Goal: Task Accomplishment & Management: Manage account settings

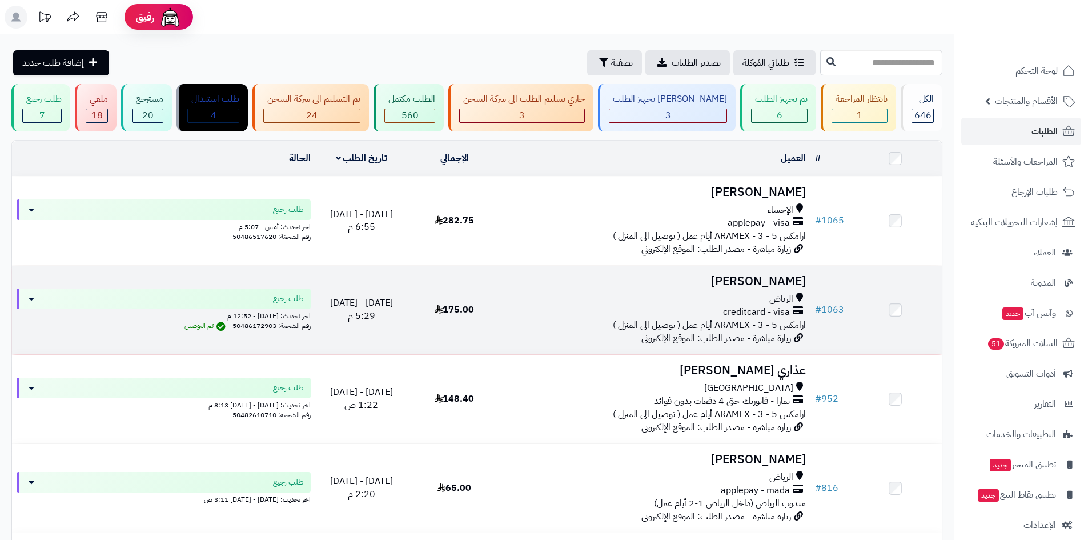
click at [748, 309] on span "creditcard - visa" at bounding box center [756, 311] width 67 height 13
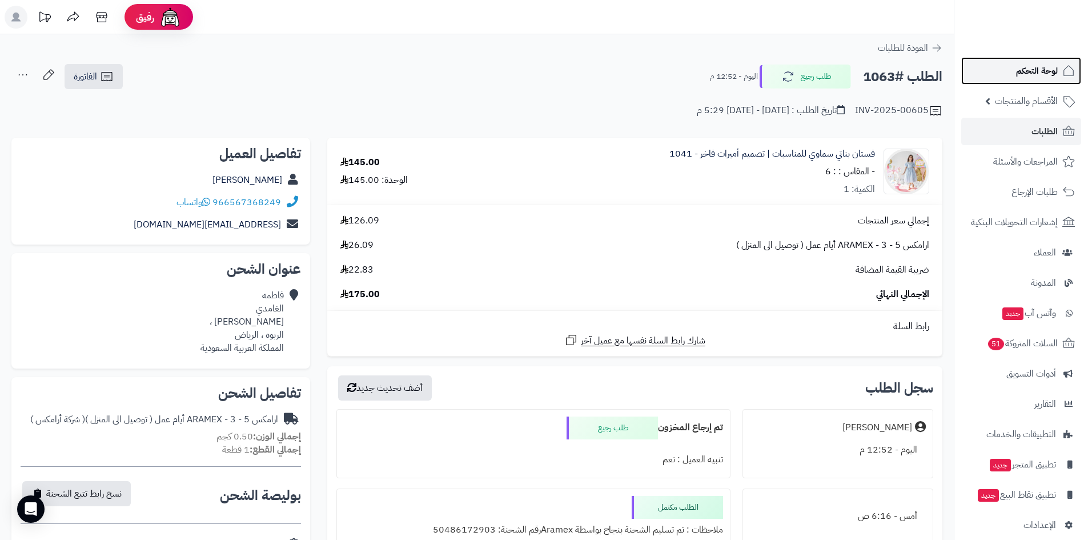
click at [1020, 66] on span "لوحة التحكم" at bounding box center [1037, 71] width 42 height 16
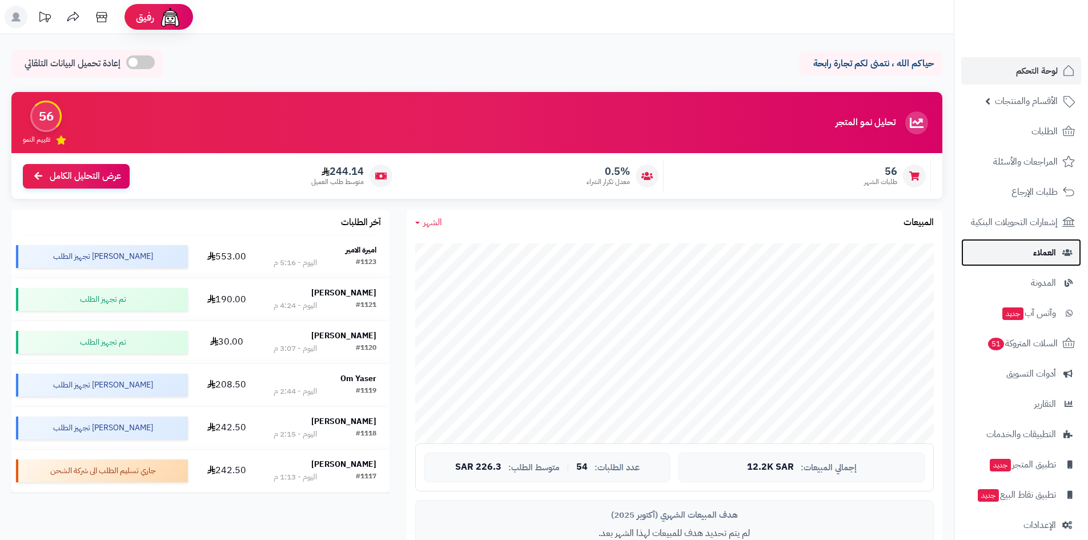
click at [988, 256] on link "العملاء" at bounding box center [1021, 252] width 120 height 27
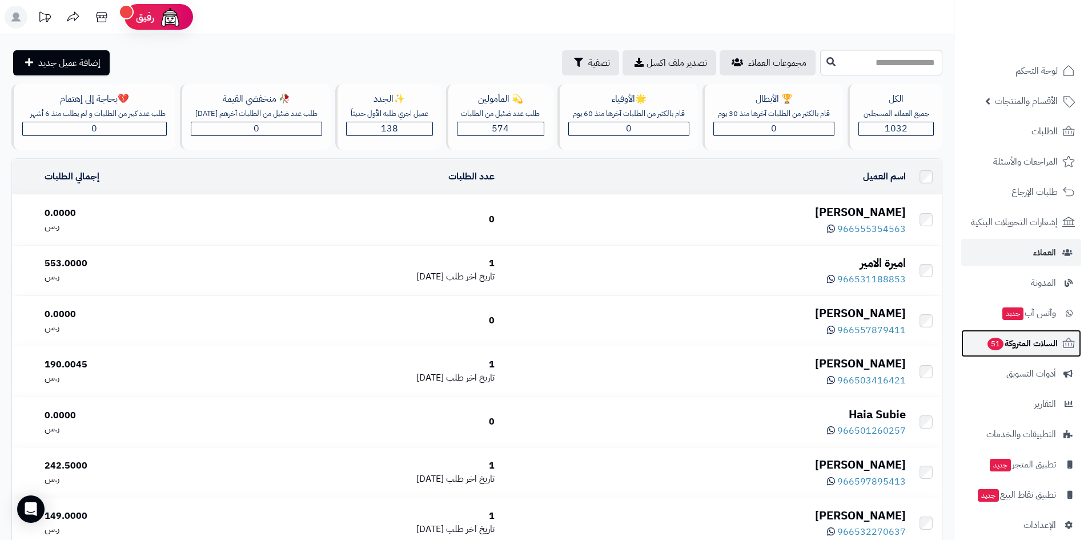
click at [1004, 336] on span "السلات المتروكة 51" at bounding box center [1021, 343] width 71 height 16
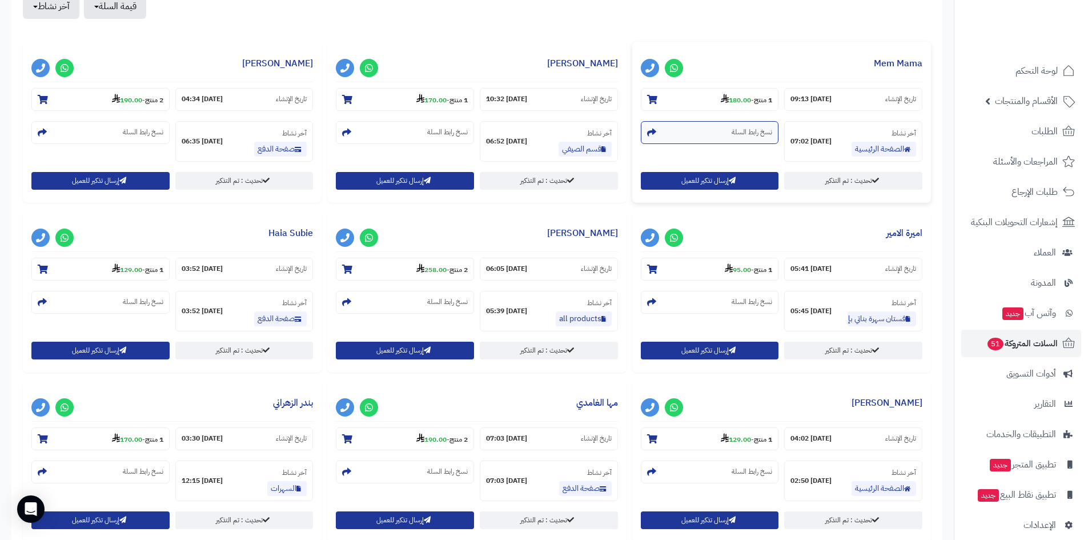
scroll to position [457, 0]
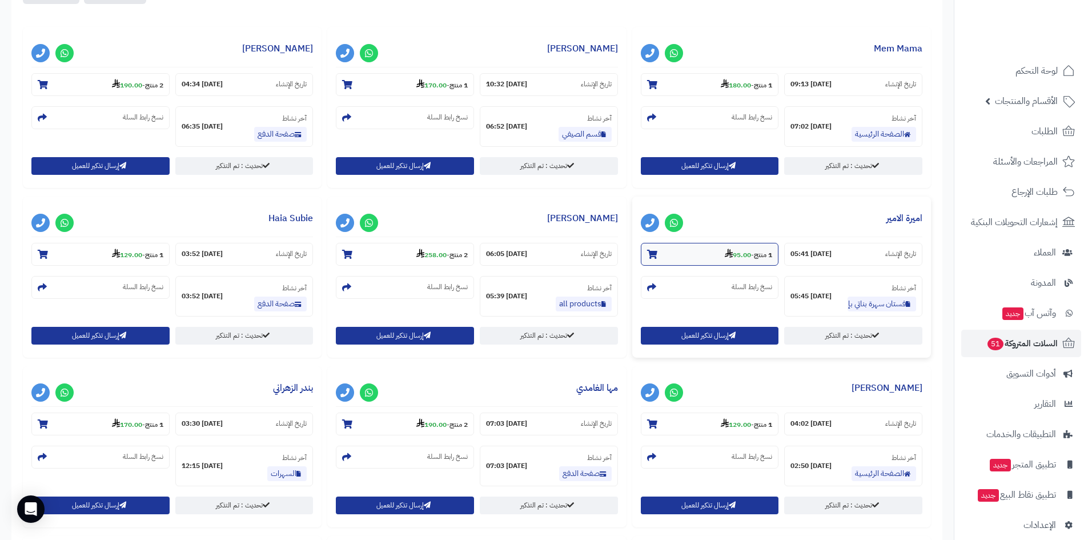
click at [730, 256] on strong "95.00" at bounding box center [738, 254] width 26 height 10
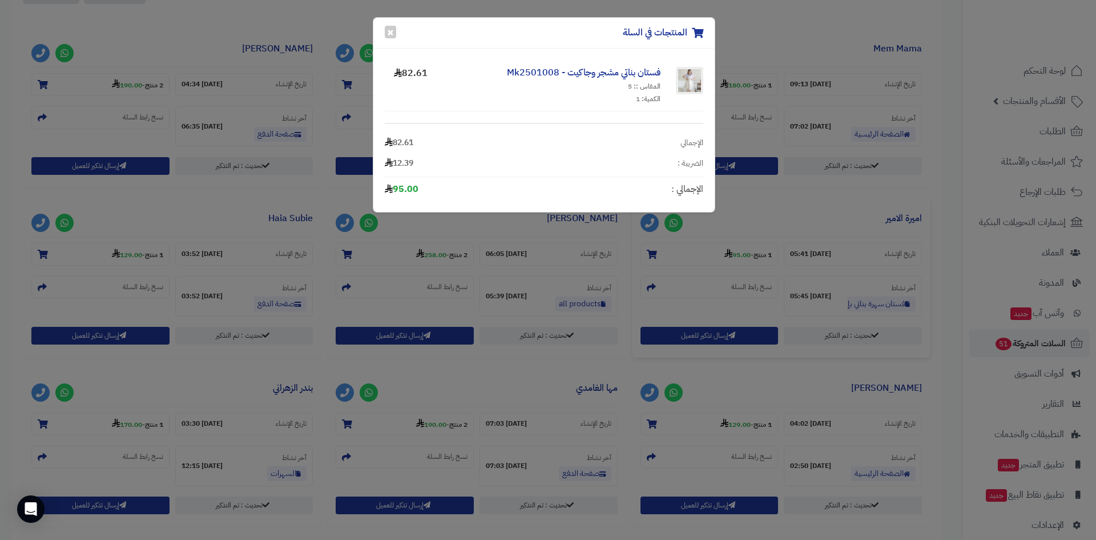
click at [789, 203] on div "المنتجات في السلة × فستان بناتي مشجر وجاكيت - Mk2501008 المقاس :: 5 الكمية: 1 8…" at bounding box center [548, 270] width 1096 height 540
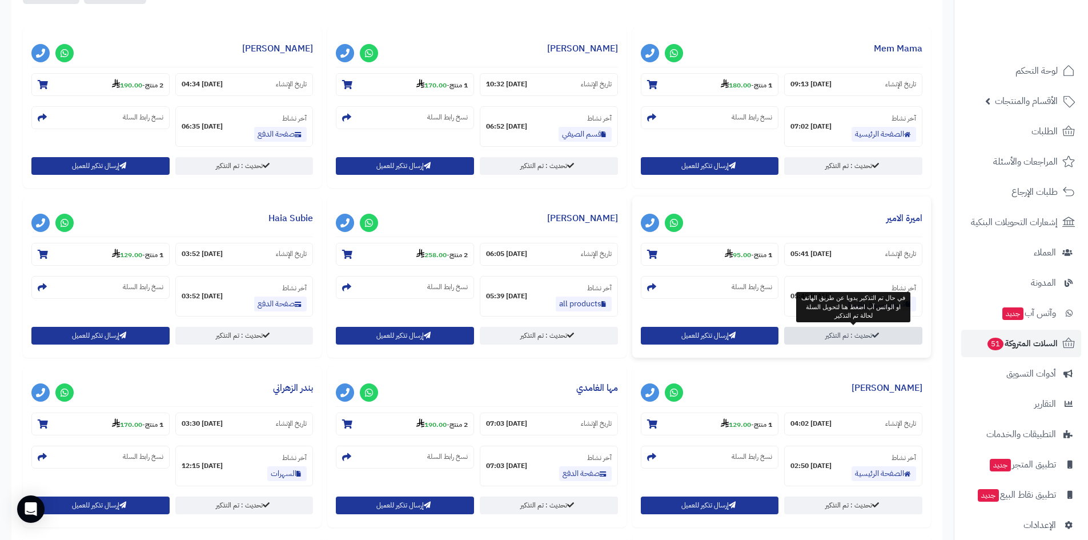
click at [834, 331] on link "تحديث : تم التذكير" at bounding box center [853, 336] width 138 height 18
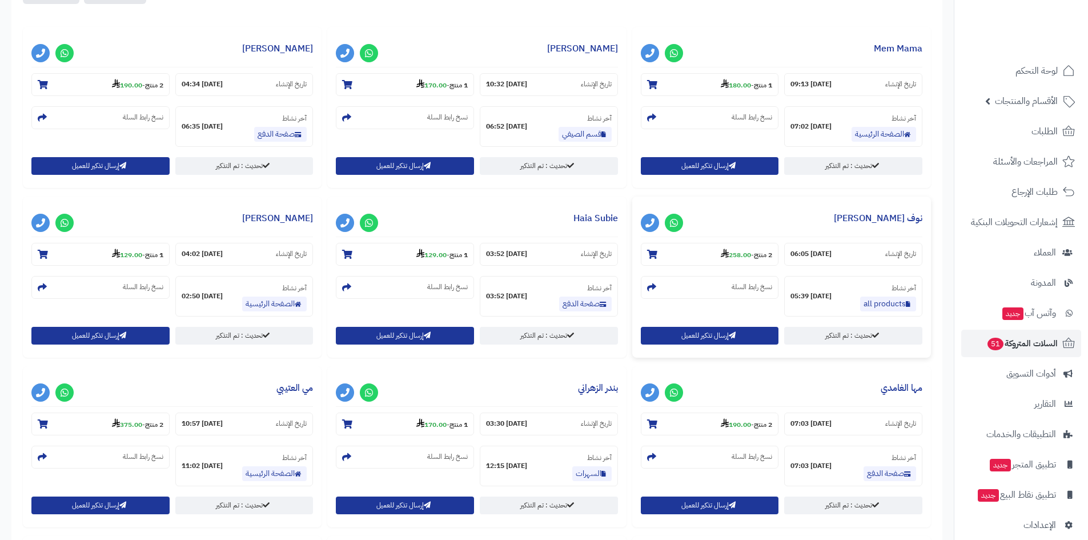
scroll to position [457, 0]
click at [733, 256] on strong "258.00" at bounding box center [736, 254] width 30 height 10
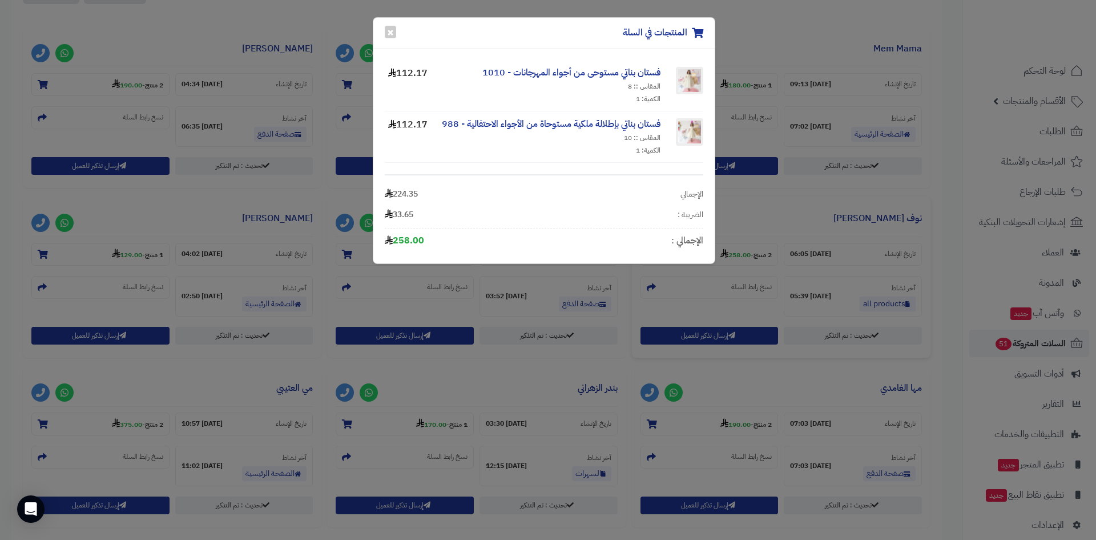
click at [945, 229] on div "المنتجات في السلة × فستان بناتي مستوحى من أجواء المهرجانات - 1010 المقاس :: 8 ا…" at bounding box center [548, 270] width 1096 height 540
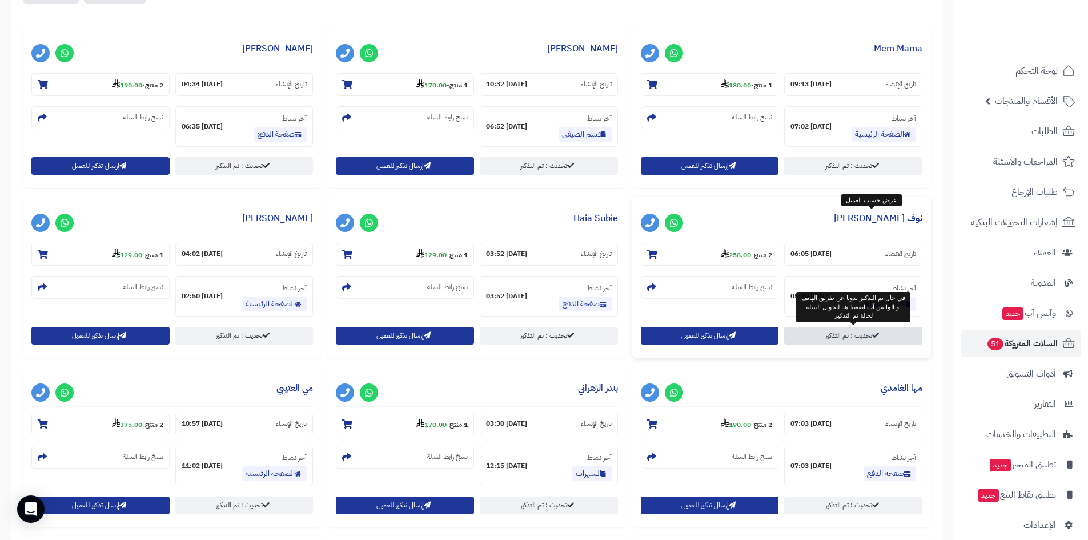
click at [821, 331] on link "تحديث : تم التذكير" at bounding box center [853, 336] width 138 height 18
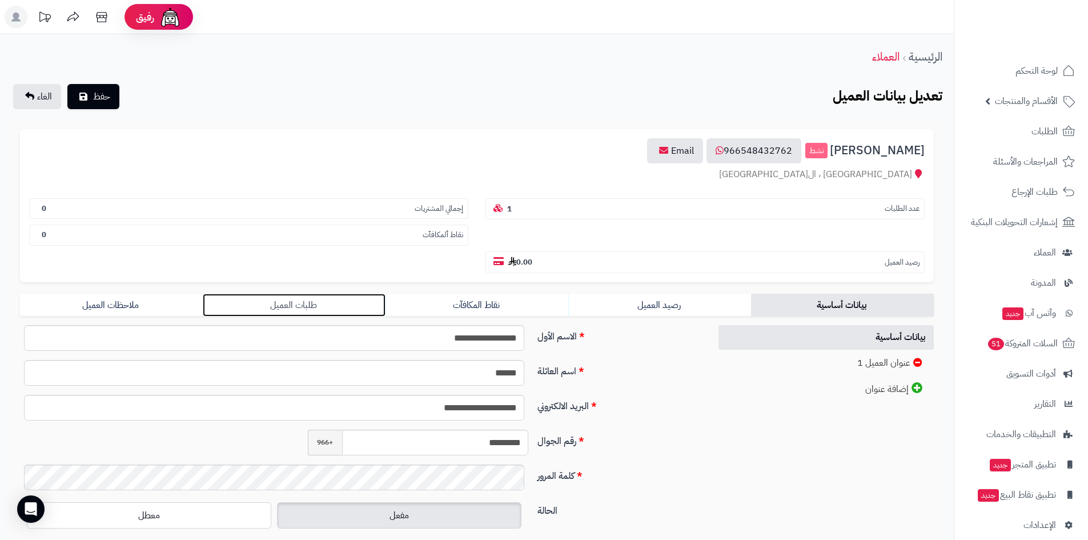
click at [339, 297] on link "طلبات العميل" at bounding box center [294, 304] width 183 height 23
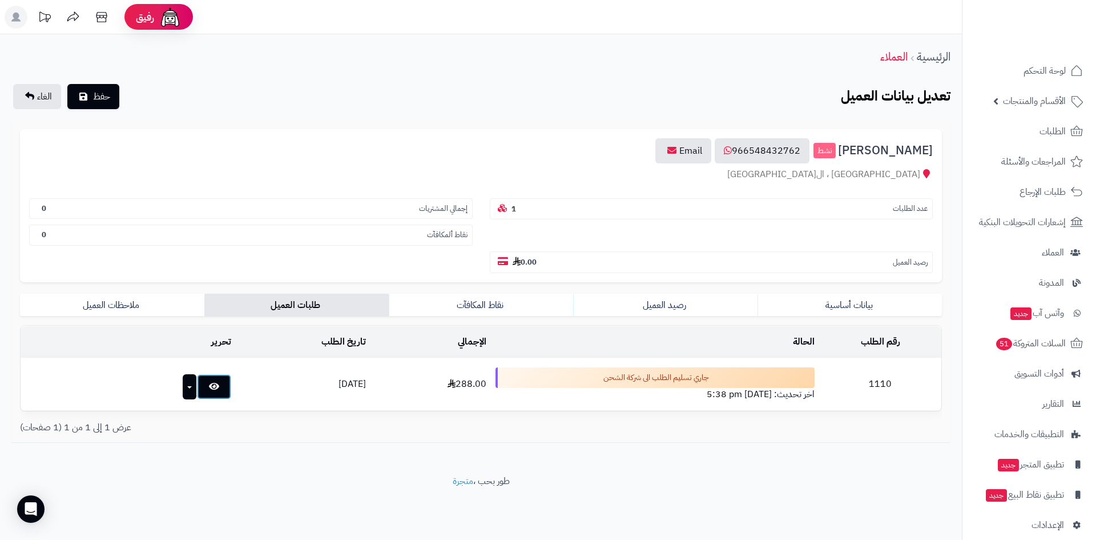
click at [197, 374] on link at bounding box center [214, 386] width 34 height 25
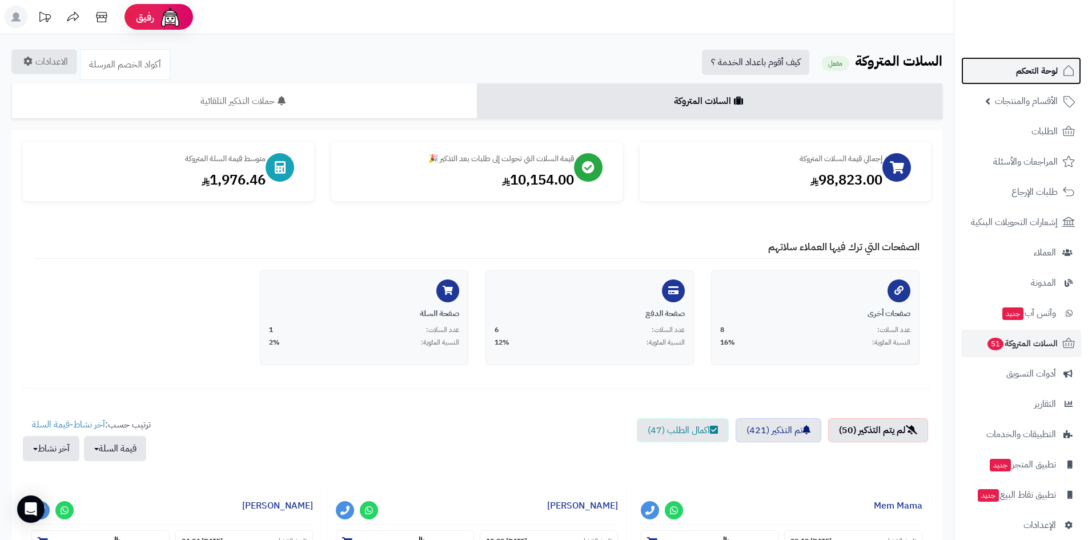
click at [1000, 75] on link "لوحة التحكم" at bounding box center [1021, 70] width 120 height 27
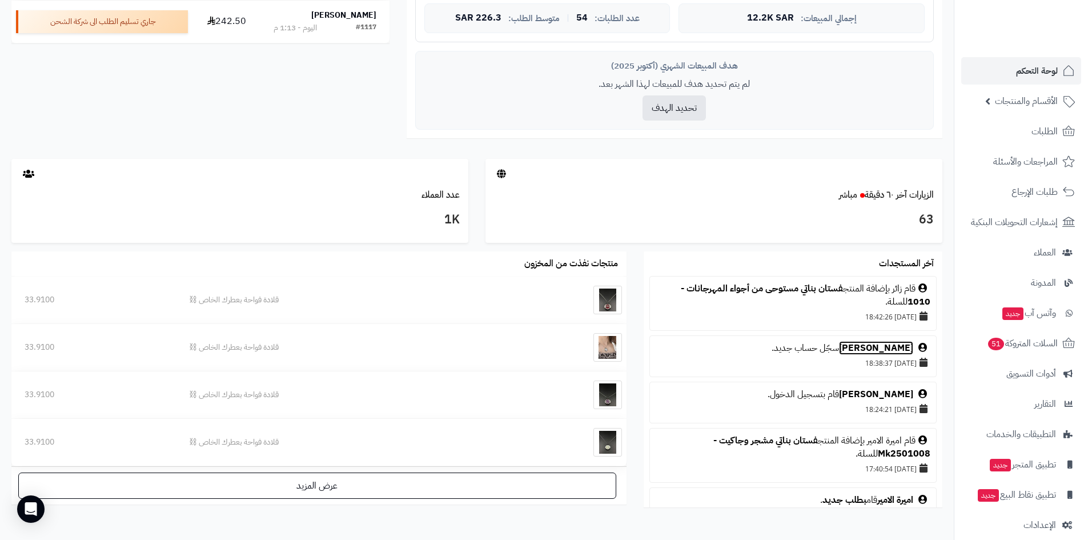
click at [895, 345] on link "[PERSON_NAME]" at bounding box center [876, 348] width 74 height 14
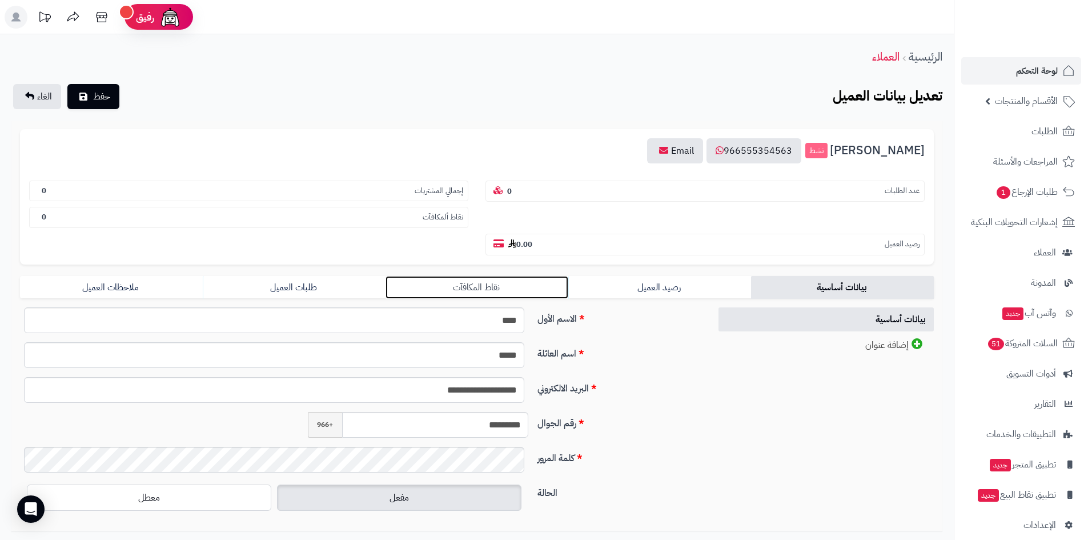
click at [565, 289] on link "نقاط المكافآت" at bounding box center [476, 287] width 183 height 23
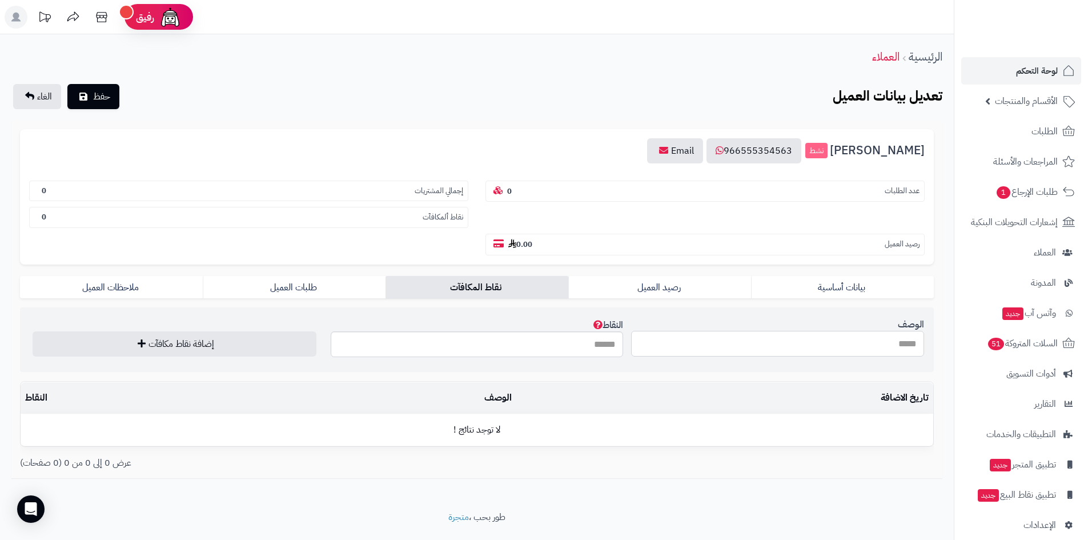
click at [737, 353] on input "الوصف" at bounding box center [777, 344] width 293 height 26
type input "**********"
click at [583, 353] on input "النقاط" at bounding box center [477, 344] width 293 height 26
type input "***"
click at [291, 341] on button "إضافة نقاط مكافآت" at bounding box center [175, 343] width 284 height 25
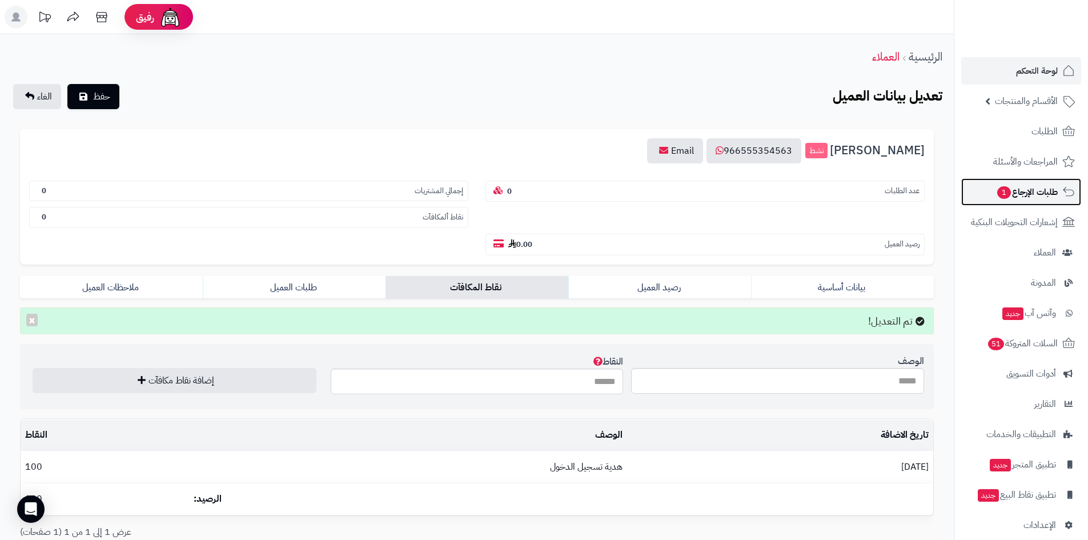
click at [1042, 190] on span "طلبات الإرجاع 1" at bounding box center [1027, 192] width 62 height 16
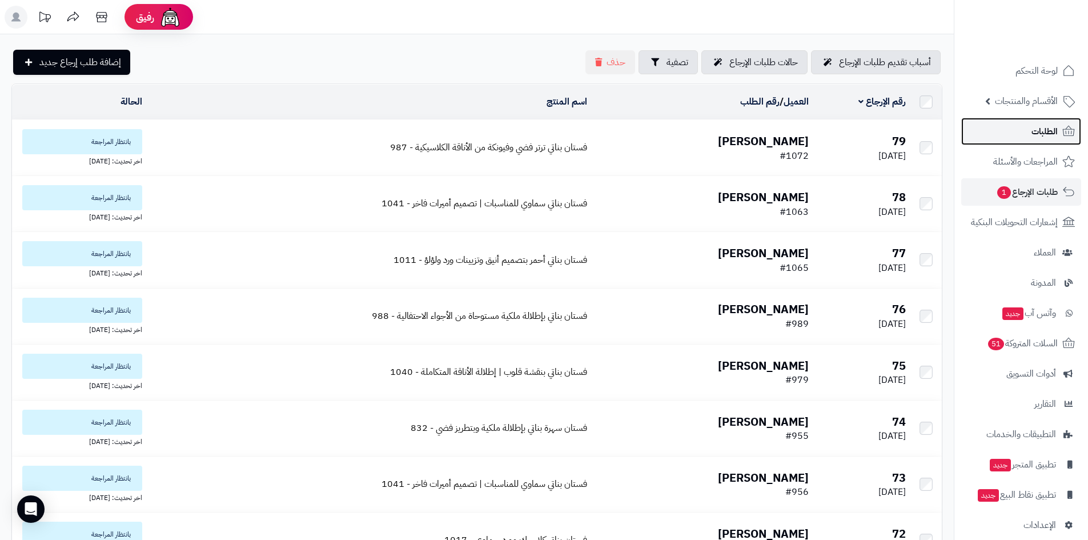
click at [1022, 131] on link "الطلبات" at bounding box center [1021, 131] width 120 height 27
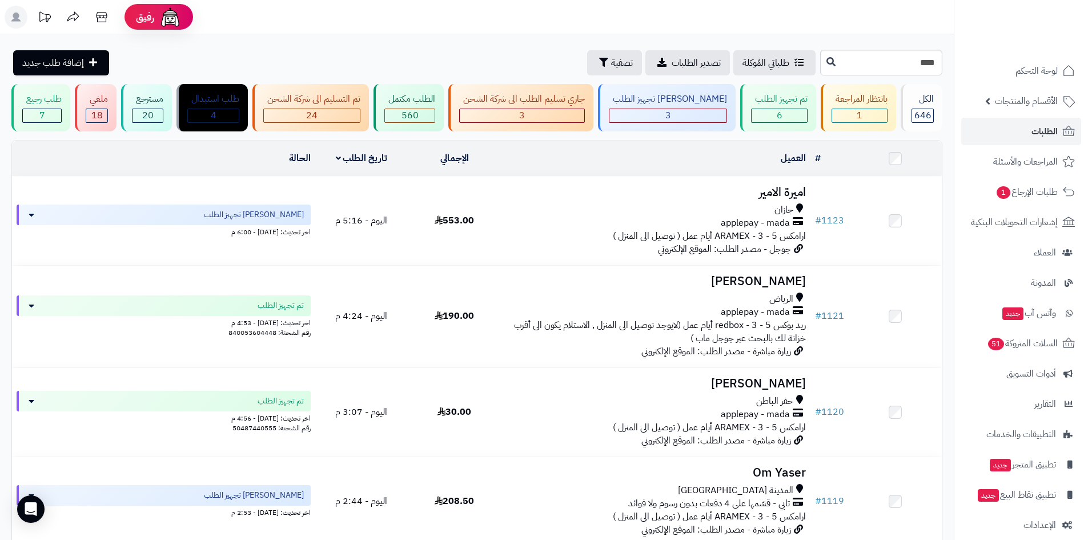
type input "****"
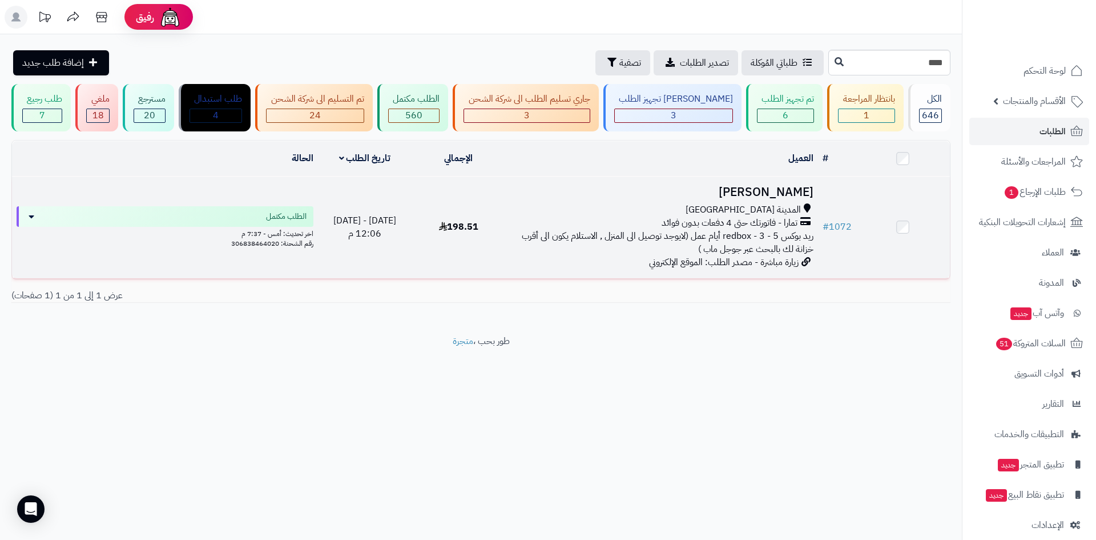
click at [766, 237] on span "ريد بوكس redbox - 3 - 5 أيام عمل (لايوجد توصيل الى المنزل , الاستلام يكون الى أ…" at bounding box center [668, 242] width 292 height 27
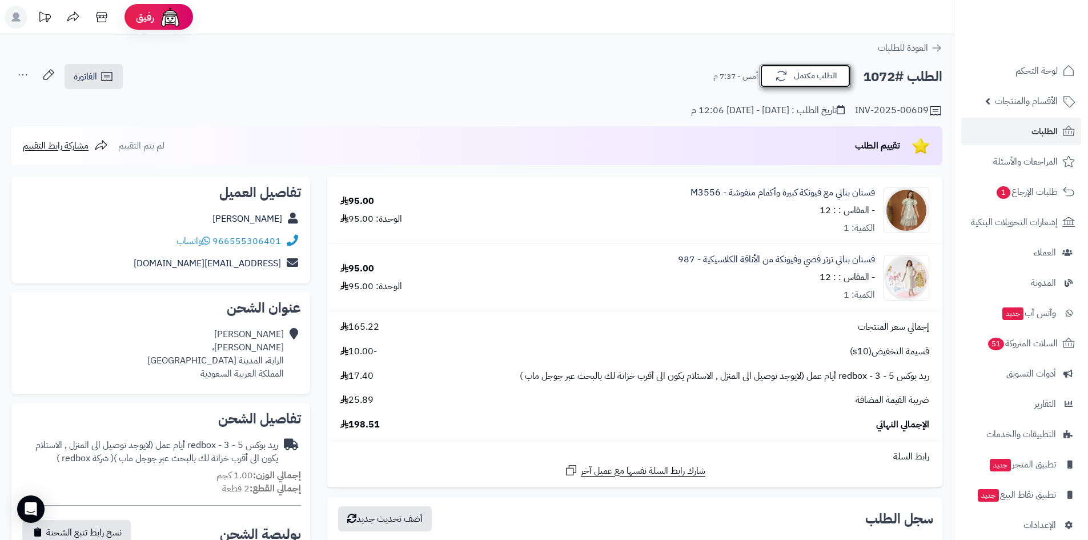
click at [805, 82] on button "الطلب مكتمل" at bounding box center [804, 76] width 91 height 24
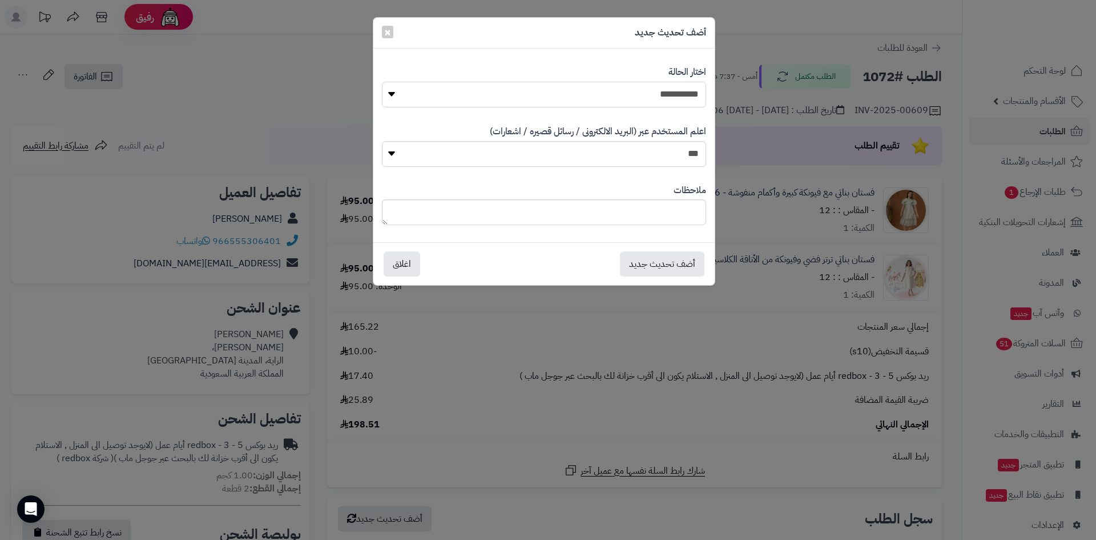
click at [655, 91] on select "**********" at bounding box center [544, 95] width 324 height 26
select select "**"
click at [382, 82] on select "**********" at bounding box center [544, 95] width 324 height 26
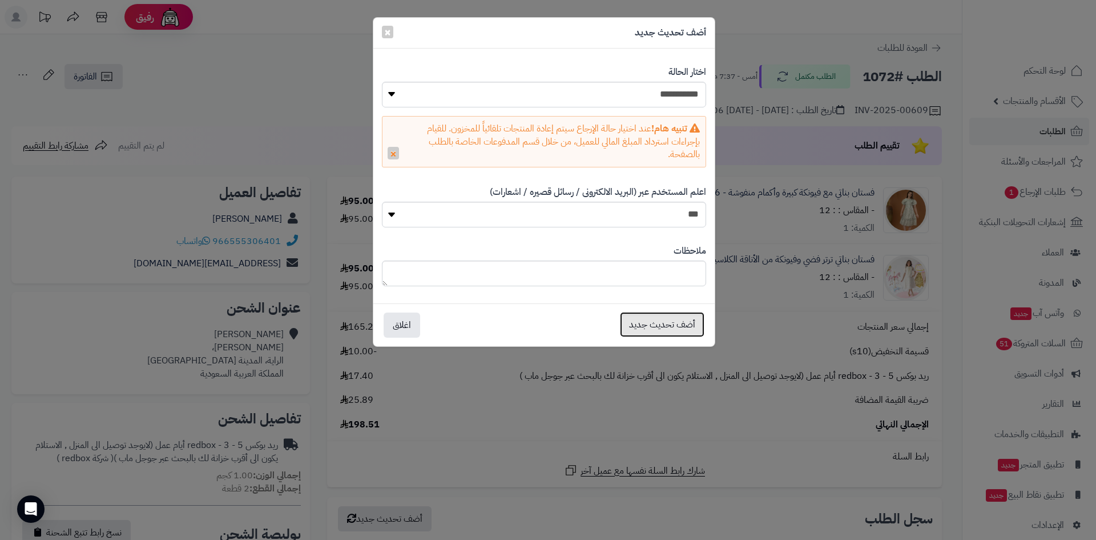
click at [691, 321] on button "أضف تحديث جديد" at bounding box center [662, 324] width 84 height 25
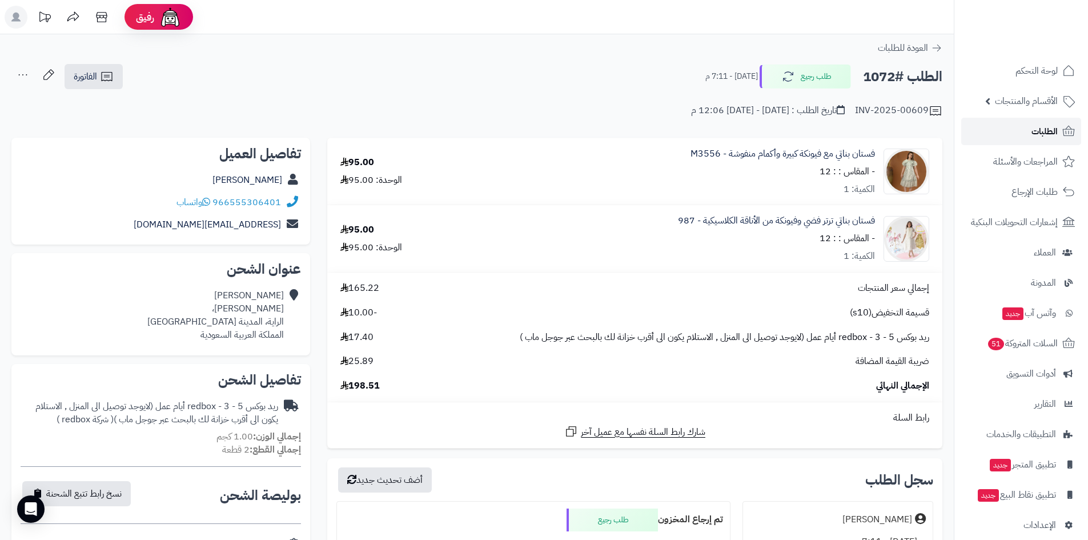
click at [1029, 131] on link "الطلبات" at bounding box center [1021, 131] width 120 height 27
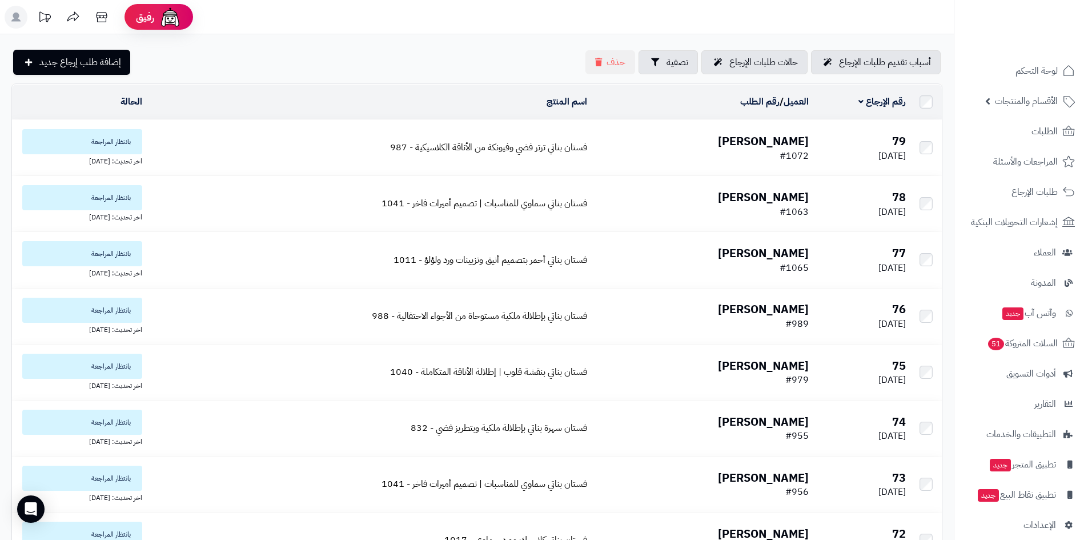
click at [759, 131] on td "رنا حسين #1072" at bounding box center [702, 147] width 222 height 55
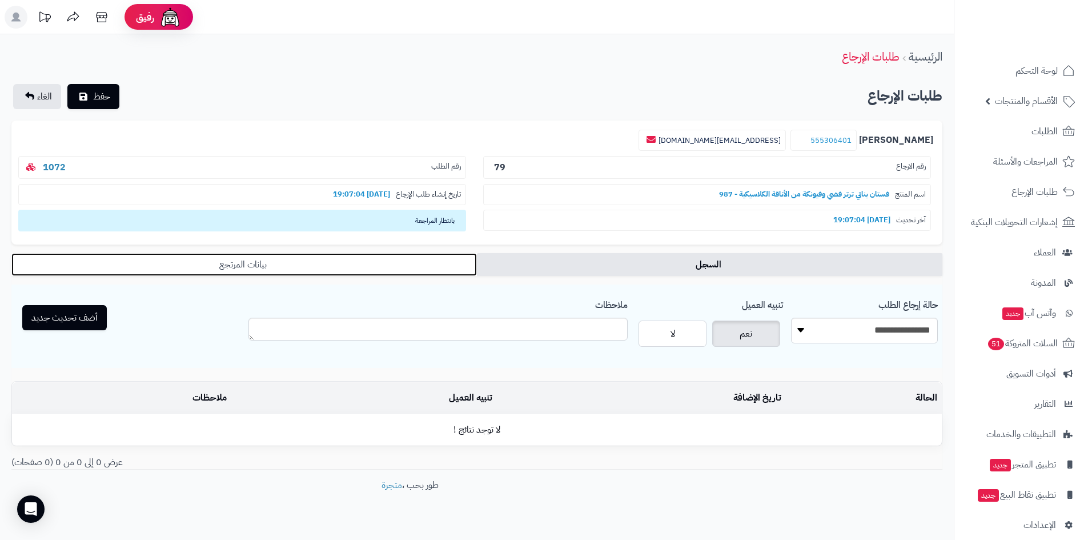
click at [443, 264] on link "بيانات المرتجع" at bounding box center [243, 264] width 465 height 23
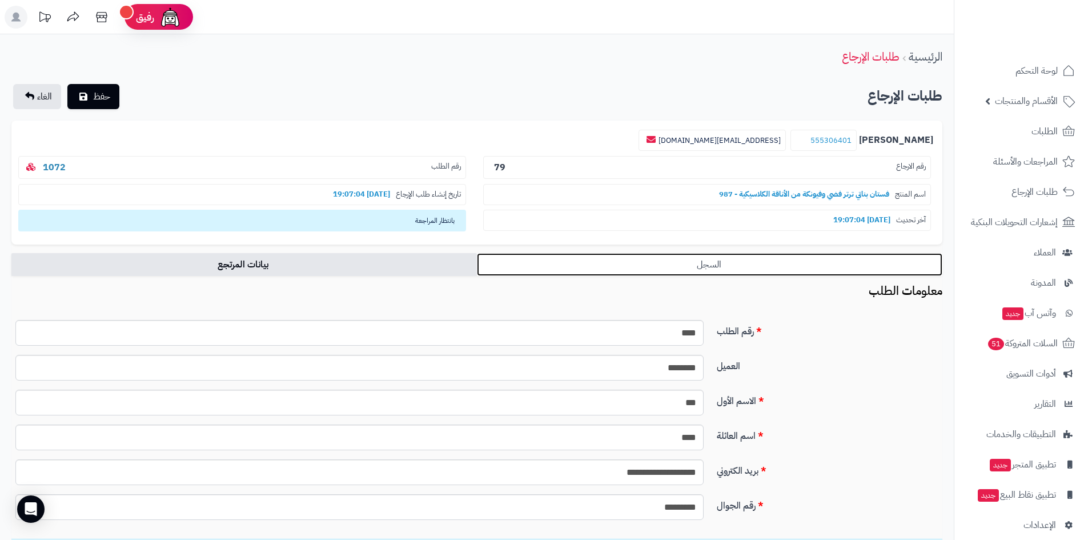
click at [603, 261] on link "السجل" at bounding box center [709, 264] width 465 height 23
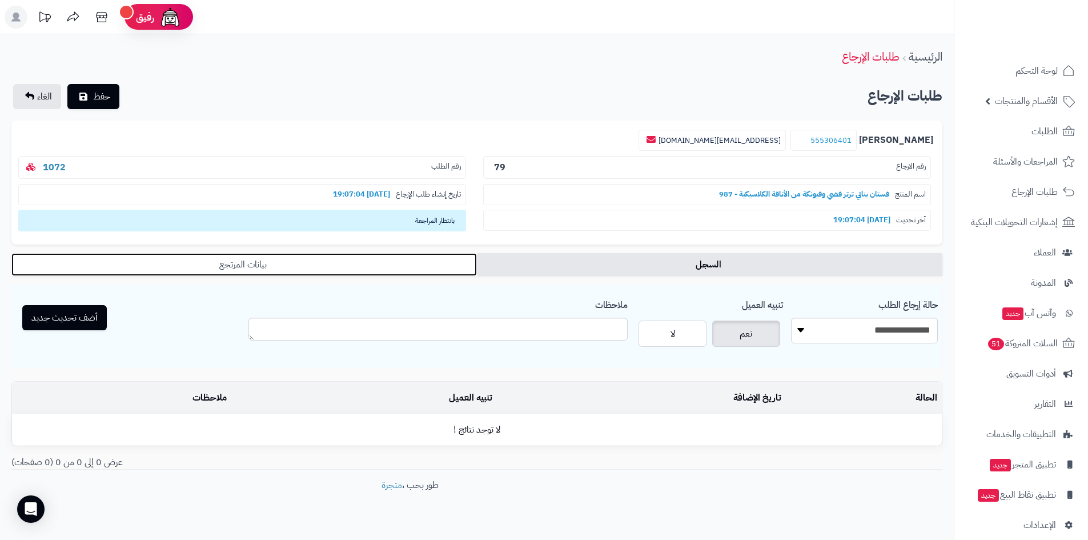
click at [353, 261] on link "بيانات المرتجع" at bounding box center [243, 264] width 465 height 23
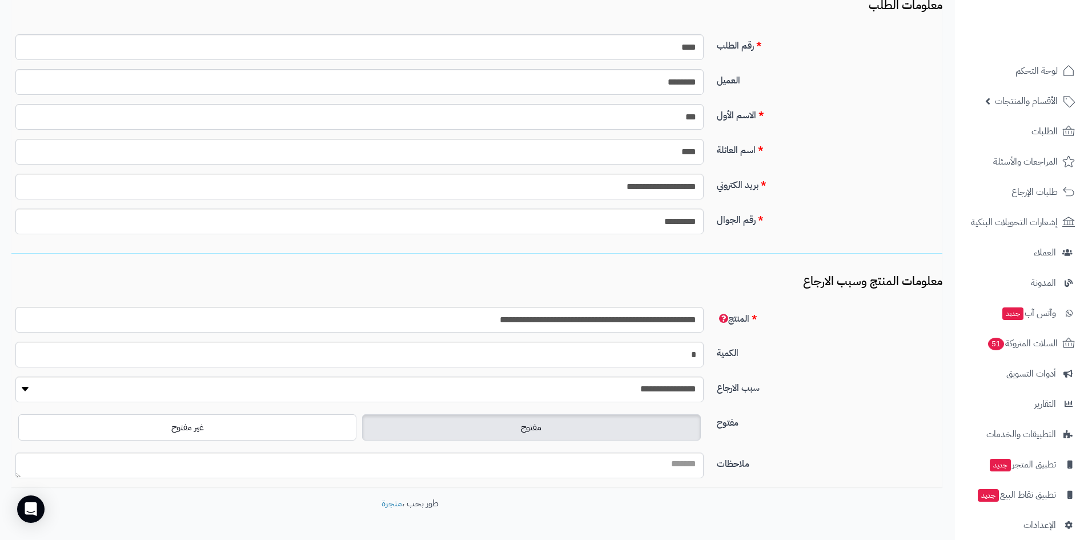
scroll to position [323, 0]
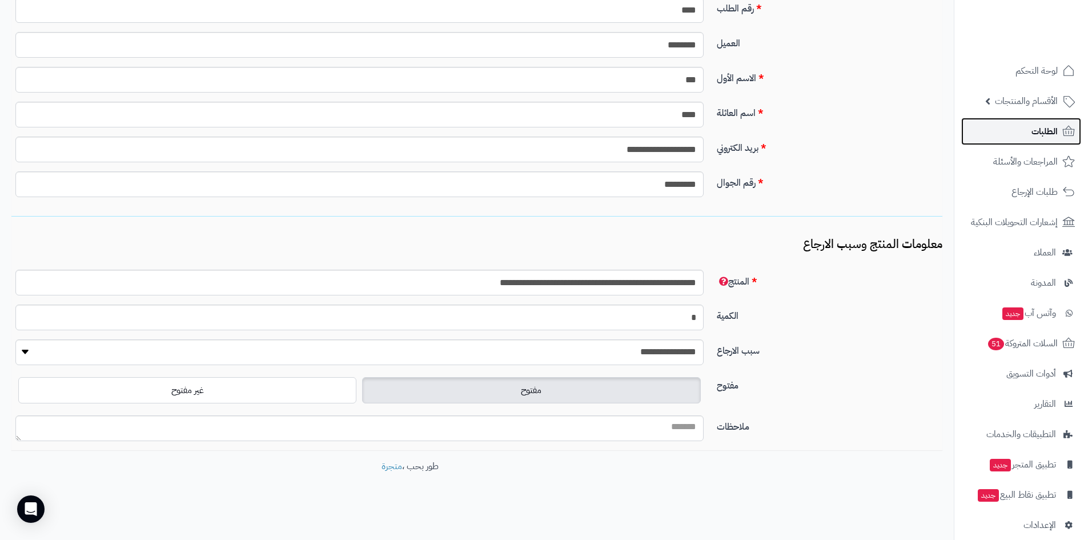
click at [1031, 125] on link "الطلبات" at bounding box center [1021, 131] width 120 height 27
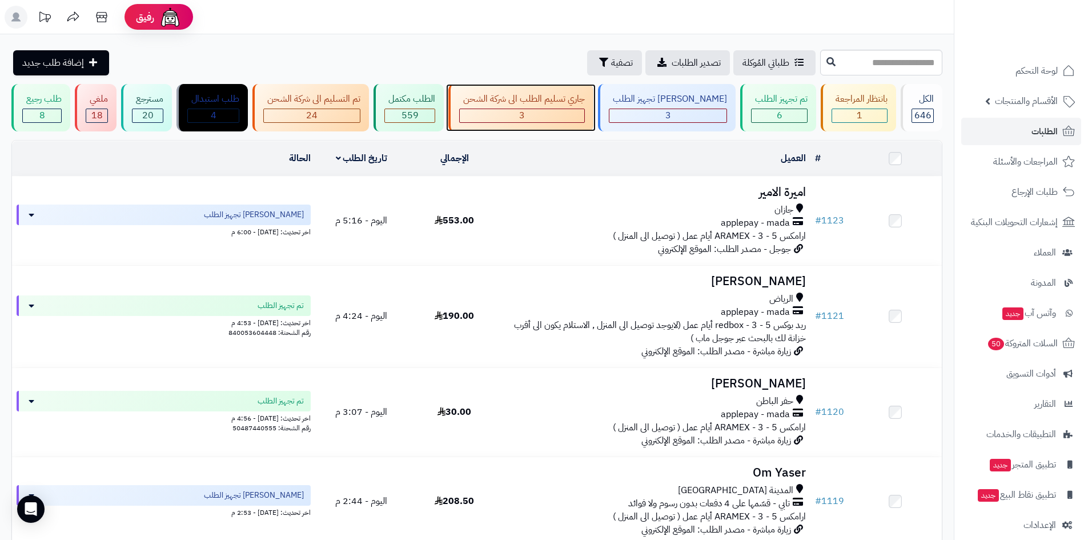
drag, startPoint x: 0, startPoint y: 0, endPoint x: 526, endPoint y: 117, distance: 538.7
click at [526, 117] on div "3" at bounding box center [522, 115] width 124 height 13
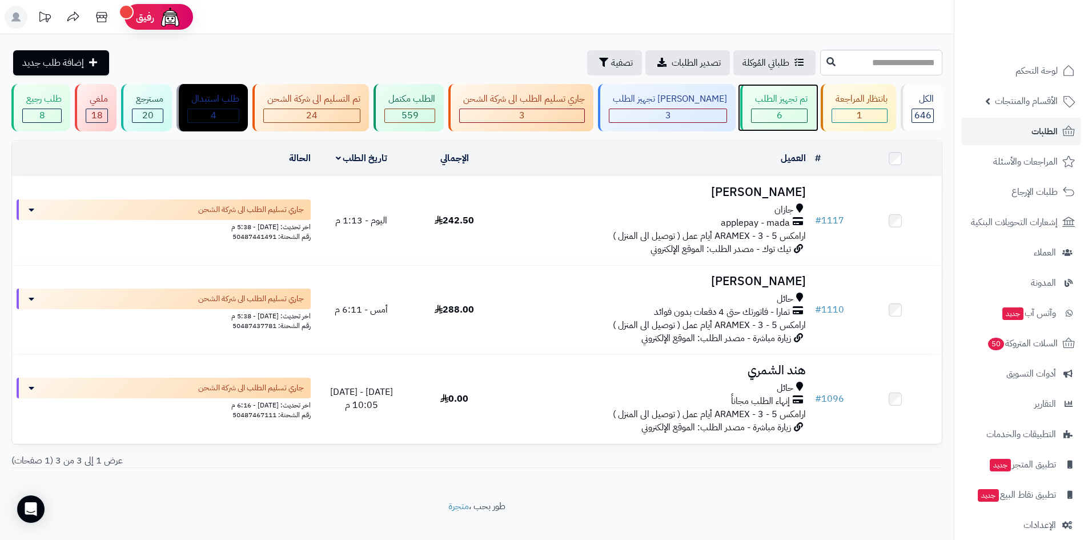
click at [751, 109] on div "6" at bounding box center [778, 115] width 55 height 13
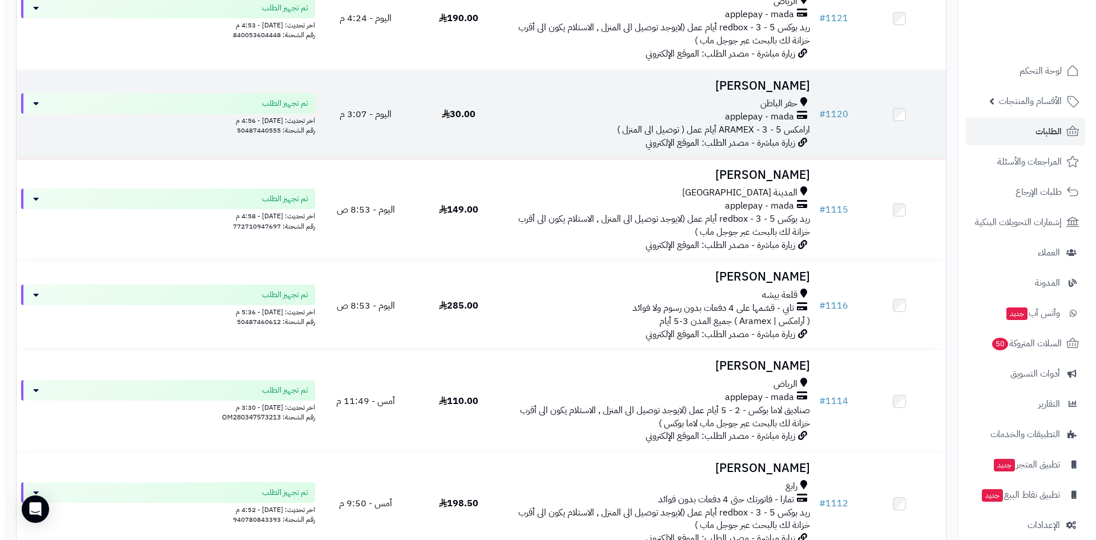
scroll to position [285, 0]
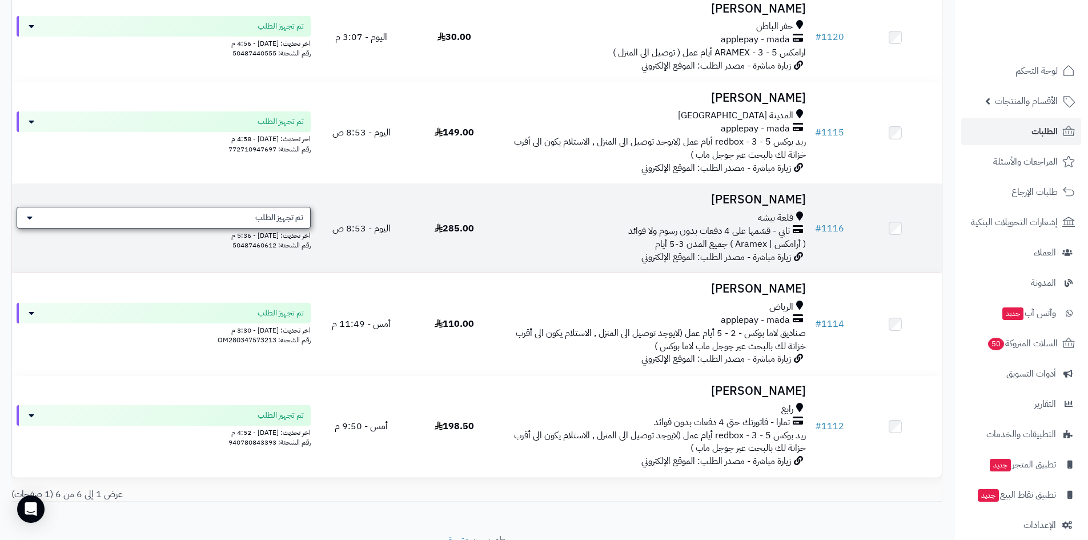
click at [305, 222] on div "تم تجهيز الطلب" at bounding box center [164, 218] width 294 height 22
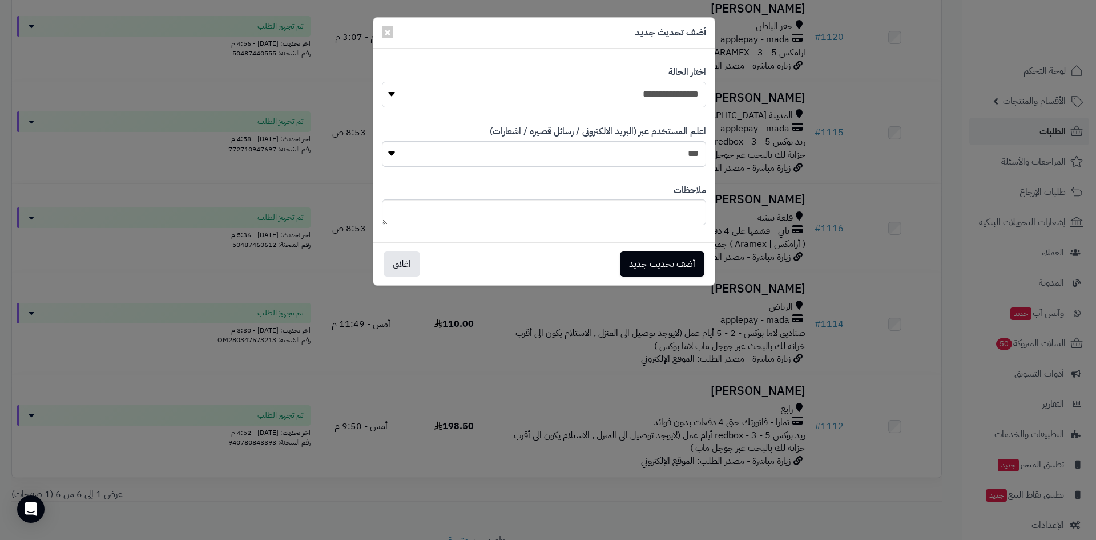
click at [692, 89] on select "**********" at bounding box center [544, 95] width 324 height 26
select select "**"
click at [382, 82] on select "**********" at bounding box center [544, 95] width 324 height 26
click at [639, 267] on button "أضف تحديث جديد" at bounding box center [662, 263] width 84 height 25
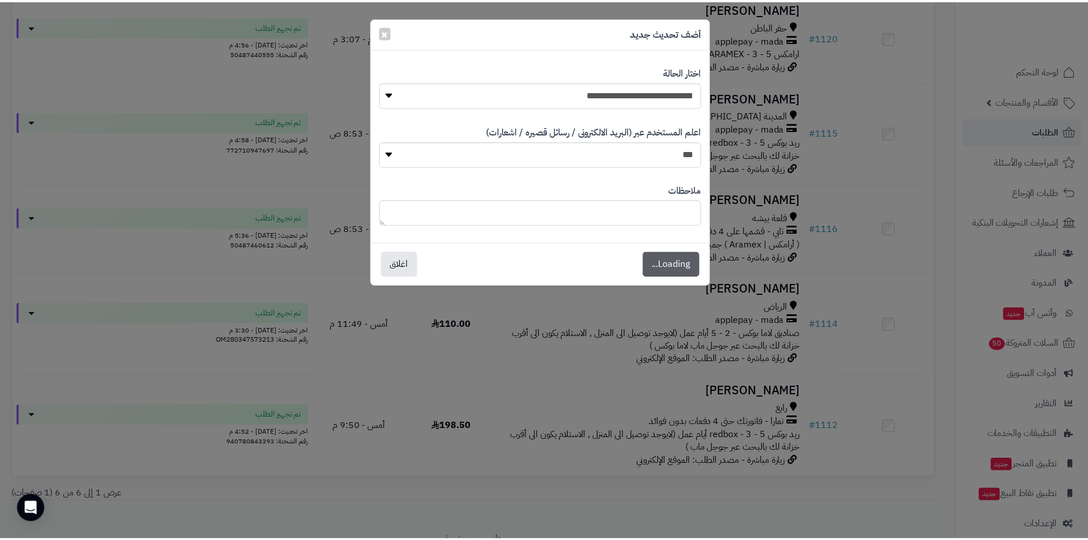
scroll to position [323, 0]
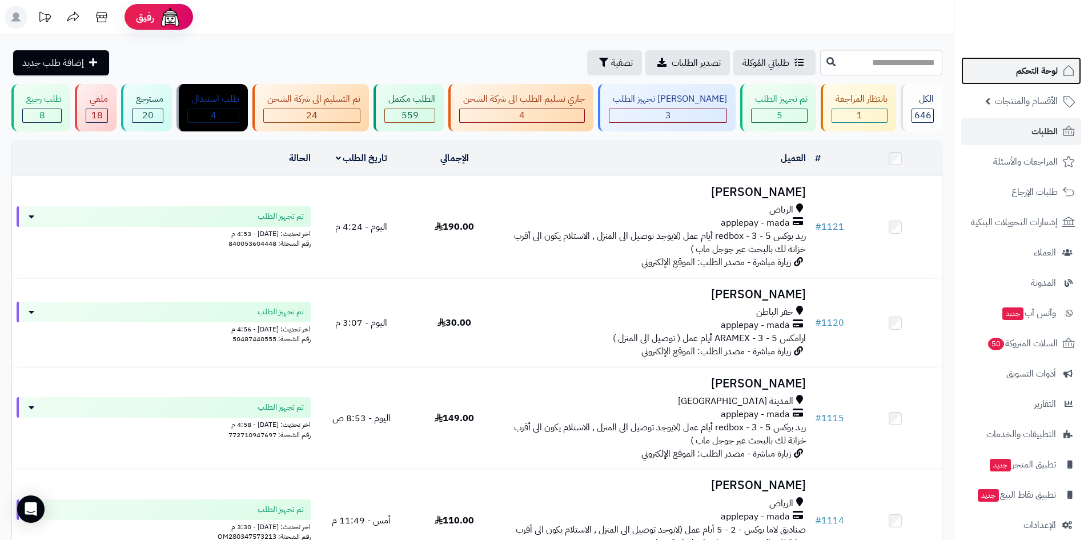
click at [1012, 73] on link "لوحة التحكم" at bounding box center [1021, 70] width 120 height 27
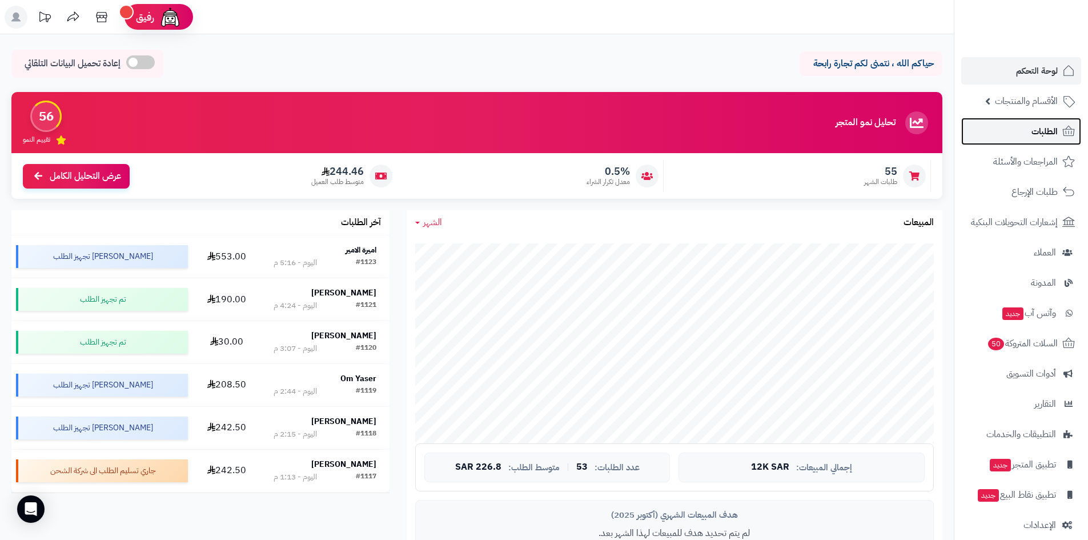
click at [1011, 135] on link "الطلبات" at bounding box center [1021, 131] width 120 height 27
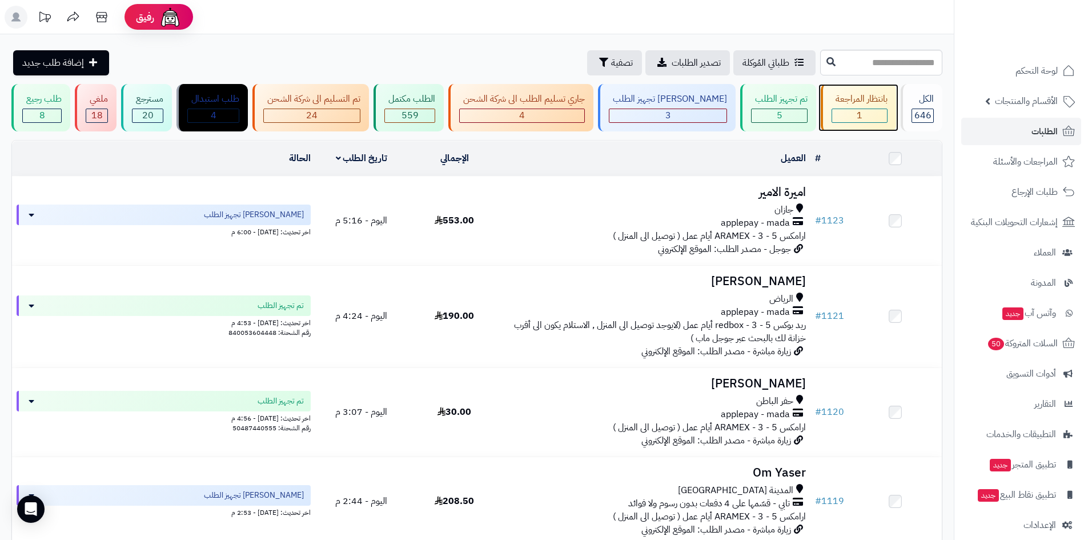
click at [857, 115] on div "1" at bounding box center [859, 115] width 55 height 13
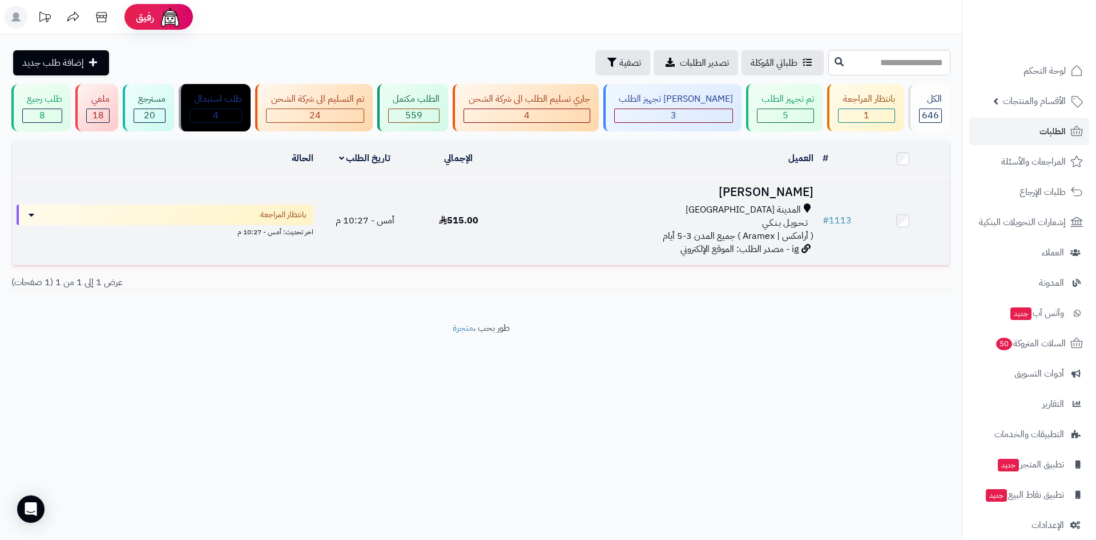
click at [737, 211] on div "المدينة [GEOGRAPHIC_DATA]" at bounding box center [661, 209] width 303 height 13
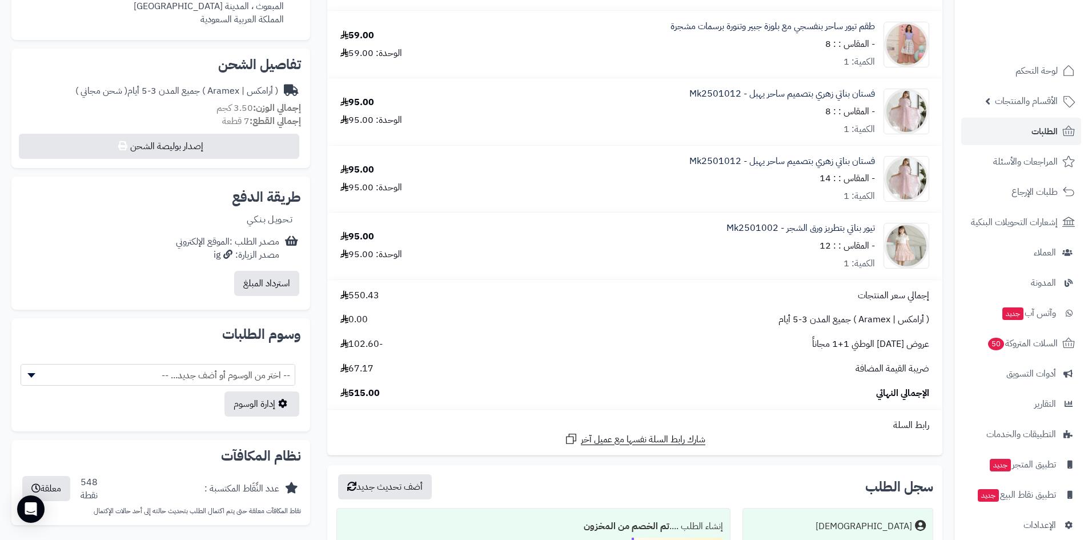
scroll to position [343, 0]
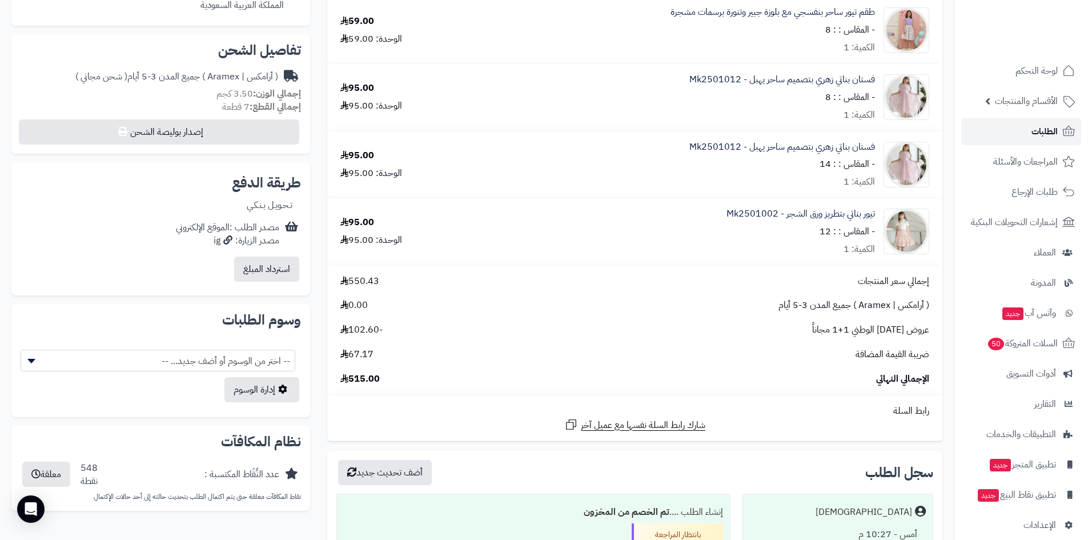
click at [986, 123] on link "الطلبات" at bounding box center [1021, 131] width 120 height 27
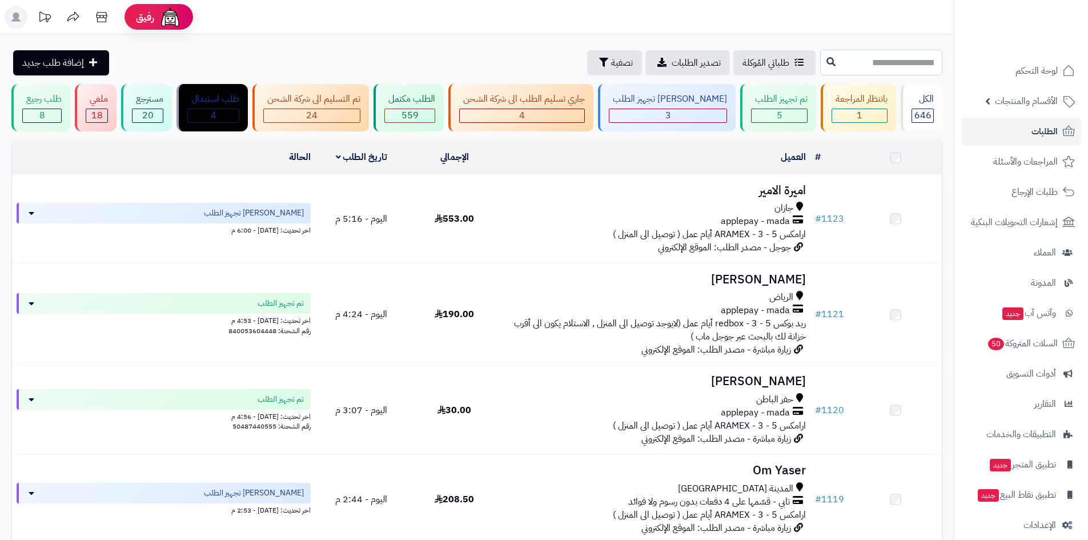
drag, startPoint x: 0, startPoint y: 0, endPoint x: 839, endPoint y: 64, distance: 841.7
click at [839, 64] on input "text" at bounding box center [881, 63] width 122 height 26
type input "****"
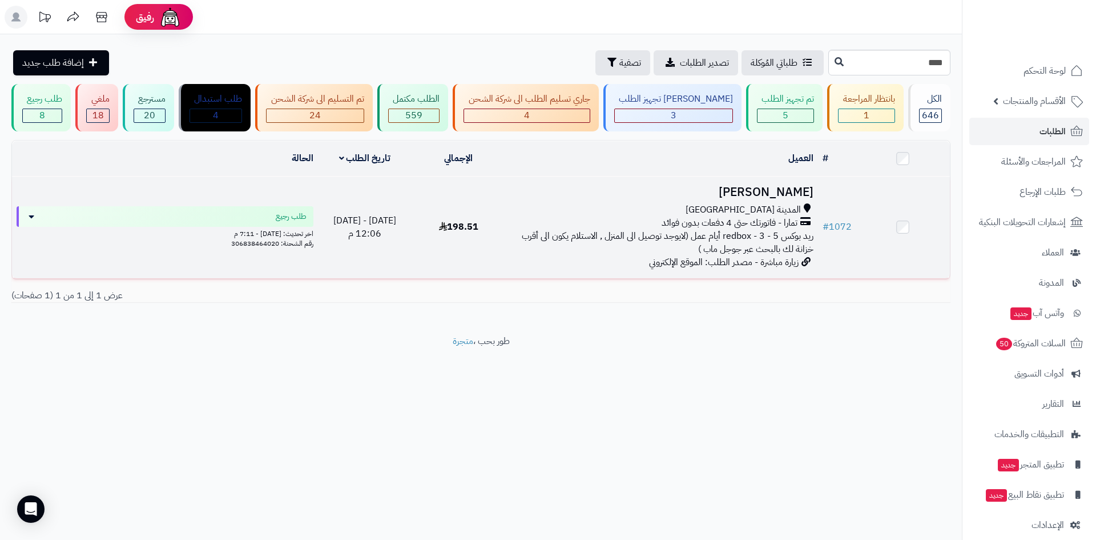
click at [780, 244] on span "ريد بوكس redbox - 3 - 5 أيام عمل (لايوجد توصيل الى المنزل , الاستلام يكون الى أ…" at bounding box center [668, 242] width 292 height 27
